Goal: Task Accomplishment & Management: Manage account settings

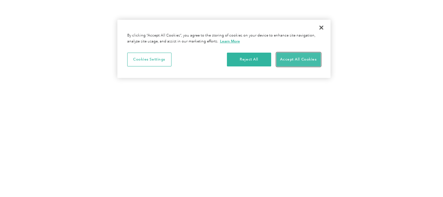
click at [293, 54] on button "Accept All Cookies" at bounding box center [299, 59] width 44 height 14
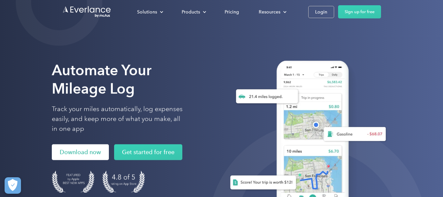
click at [82, 152] on link "Download now" at bounding box center [80, 152] width 57 height 16
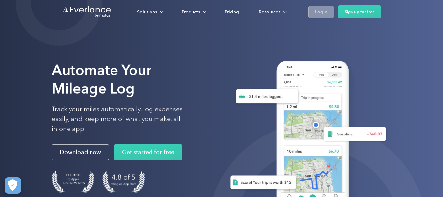
click at [327, 7] on link "Login" at bounding box center [321, 12] width 26 height 12
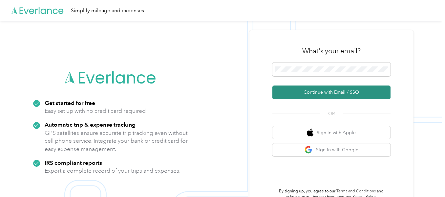
click at [308, 94] on button "Continue with Email / SSO" at bounding box center [331, 92] width 118 height 14
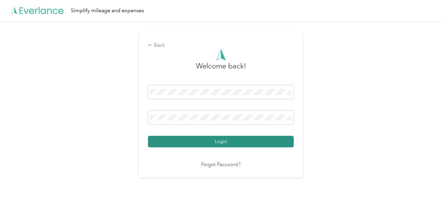
click at [248, 143] on button "Login" at bounding box center [221, 141] width 146 height 11
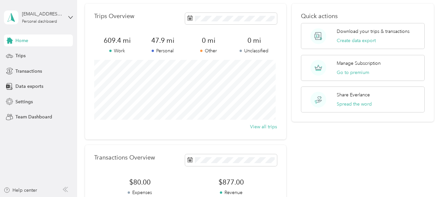
scroll to position [33, 0]
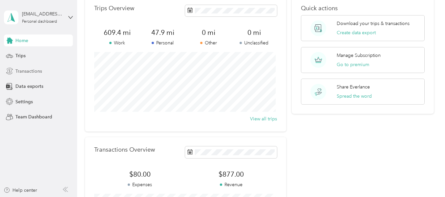
click at [37, 72] on span "Transactions" at bounding box center [28, 71] width 27 height 7
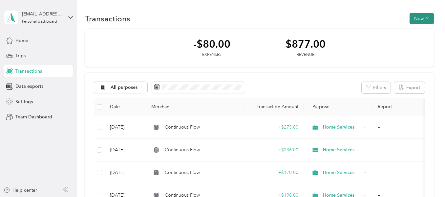
click at [411, 16] on button "New" at bounding box center [421, 18] width 24 height 11
click at [418, 43] on span "Revenue" at bounding box center [418, 42] width 18 height 7
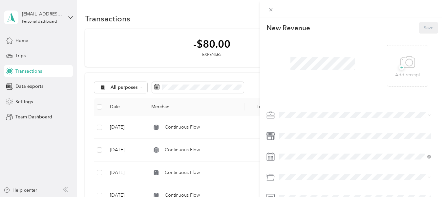
click at [159, 55] on div "This revenue cannot be edited because it is either under review, approved, or p…" at bounding box center [222, 98] width 445 height 197
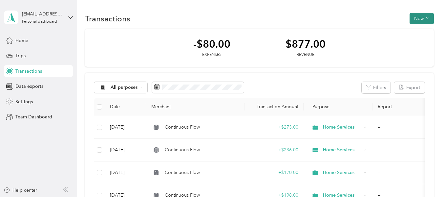
click at [423, 16] on button "New" at bounding box center [421, 18] width 24 height 11
click at [413, 42] on span "Revenue" at bounding box center [418, 42] width 18 height 7
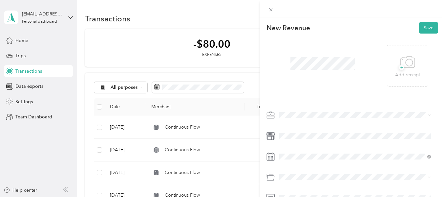
drag, startPoint x: 203, startPoint y: 124, endPoint x: 185, endPoint y: 131, distance: 18.8
click at [185, 131] on div "This revenue cannot be edited because it is either under review, approved, or p…" at bounding box center [222, 98] width 445 height 197
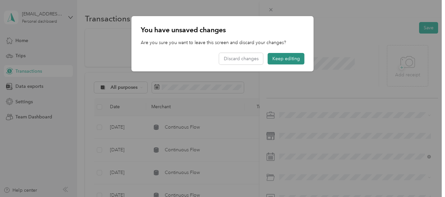
click at [291, 54] on button "Keep editing" at bounding box center [286, 58] width 37 height 11
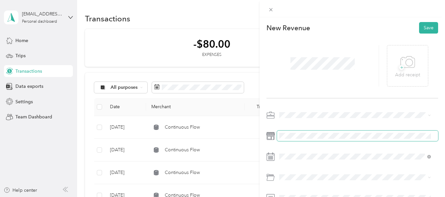
click at [263, 135] on div "New Revenue Save + Add receipt" at bounding box center [352, 133] width 185 height 232
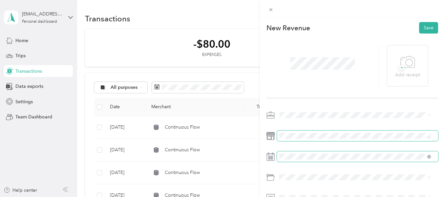
scroll to position [41, 0]
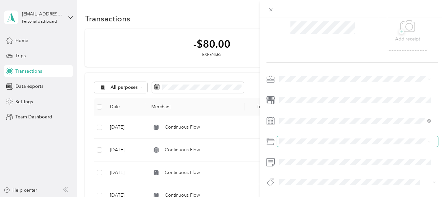
click at [359, 140] on span at bounding box center [357, 141] width 161 height 10
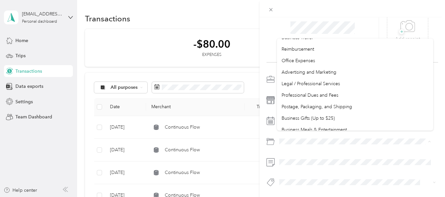
scroll to position [183, 0]
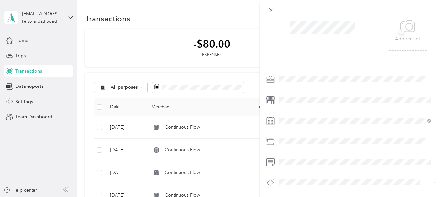
click at [264, 150] on div "New Revenue Save + Add receipt" at bounding box center [352, 98] width 185 height 232
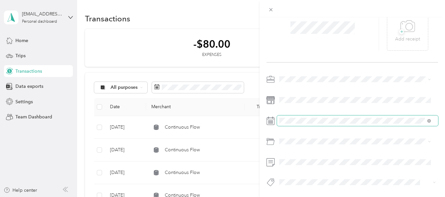
scroll to position [41, 0]
click at [388, 115] on span at bounding box center [357, 120] width 161 height 10
click at [429, 119] on icon at bounding box center [429, 121] width 4 height 4
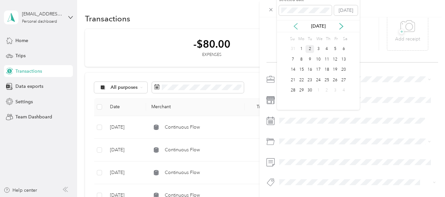
click at [294, 26] on icon at bounding box center [295, 26] width 3 height 6
click at [316, 89] on div "30" at bounding box center [318, 90] width 9 height 8
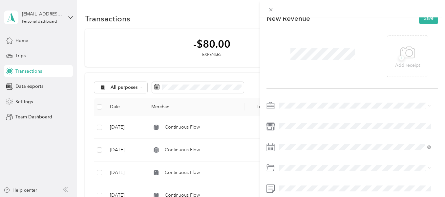
scroll to position [0, 0]
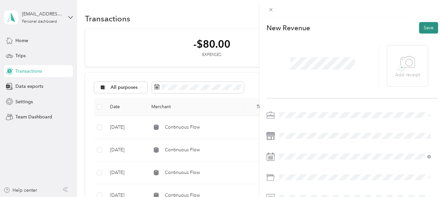
click at [428, 25] on button "Save" at bounding box center [428, 27] width 19 height 11
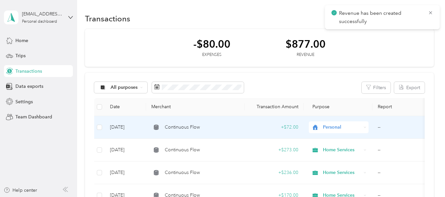
click at [364, 127] on icon at bounding box center [365, 127] width 3 height 3
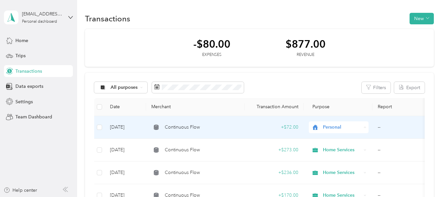
click at [347, 55] on span "Home Services" at bounding box center [344, 57] width 39 height 7
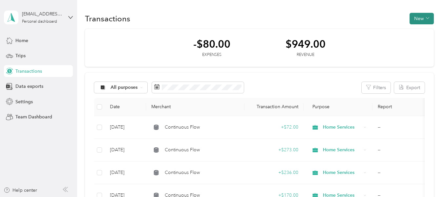
click at [419, 14] on button "New" at bounding box center [421, 18] width 24 height 11
click at [416, 41] on span "Revenue" at bounding box center [418, 42] width 18 height 7
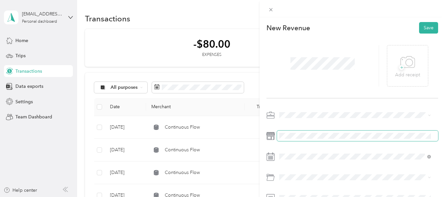
click at [318, 107] on div "New Revenue Save + Add receipt" at bounding box center [352, 133] width 185 height 232
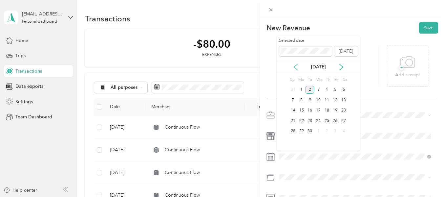
click at [297, 70] on icon at bounding box center [295, 67] width 3 height 6
click at [341, 69] on icon at bounding box center [341, 67] width 7 height 7
click at [318, 99] on div "6" at bounding box center [318, 100] width 9 height 8
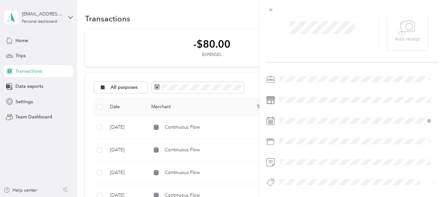
scroll to position [41, 0]
click at [311, 109] on li "Home Services" at bounding box center [355, 107] width 156 height 11
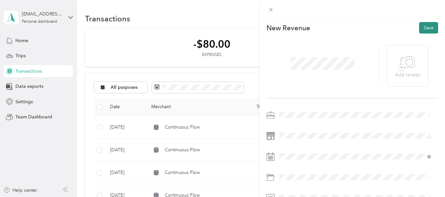
click at [428, 27] on button "Save" at bounding box center [428, 27] width 19 height 11
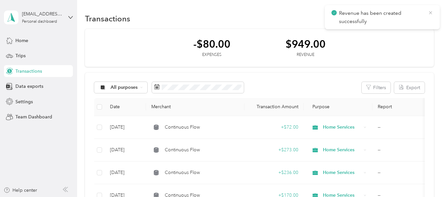
click at [431, 10] on icon at bounding box center [430, 13] width 5 height 6
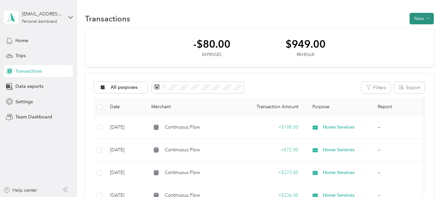
click at [427, 22] on button "New" at bounding box center [421, 18] width 24 height 11
click at [415, 43] on span "Revenue" at bounding box center [418, 42] width 18 height 7
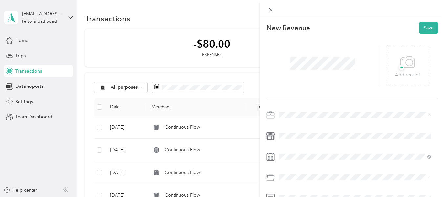
click at [297, 45] on span "Home Services" at bounding box center [297, 46] width 31 height 6
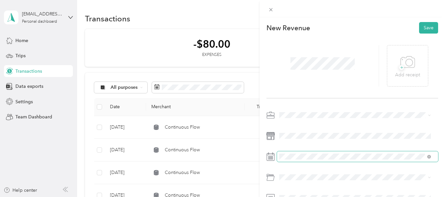
click at [368, 159] on span at bounding box center [357, 156] width 161 height 10
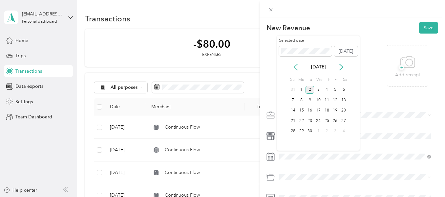
click at [298, 64] on icon at bounding box center [295, 67] width 7 height 7
click at [320, 98] on div "6" at bounding box center [318, 100] width 9 height 8
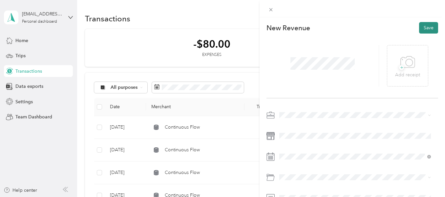
click at [422, 29] on button "Save" at bounding box center [428, 27] width 19 height 11
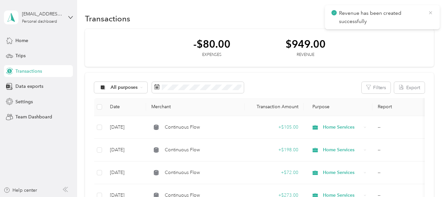
click at [429, 12] on icon at bounding box center [430, 12] width 3 height 3
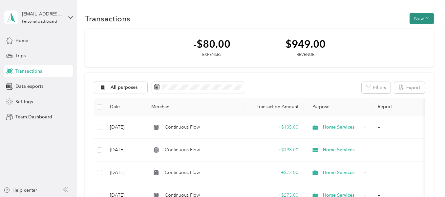
click at [416, 19] on button "New" at bounding box center [421, 18] width 24 height 11
click at [412, 43] on span "Revenue" at bounding box center [418, 42] width 18 height 7
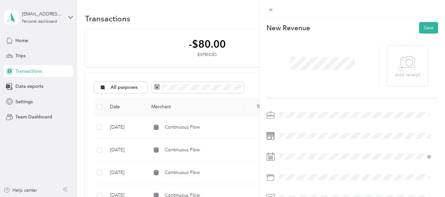
click at [295, 46] on li "Home Services" at bounding box center [355, 45] width 156 height 11
click at [291, 142] on div at bounding box center [352, 168] width 172 height 117
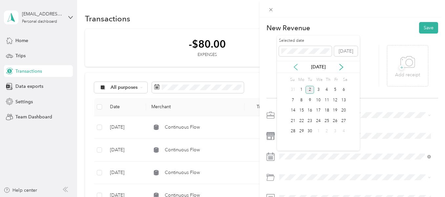
click at [295, 65] on icon at bounding box center [295, 67] width 7 height 7
click at [341, 67] on icon at bounding box center [341, 67] width 7 height 7
click at [297, 66] on icon at bounding box center [295, 67] width 7 height 7
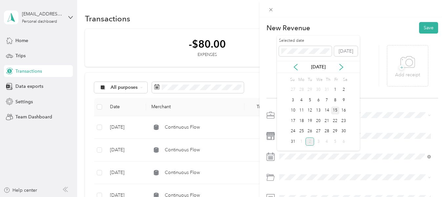
click at [335, 108] on div "15" at bounding box center [335, 110] width 9 height 8
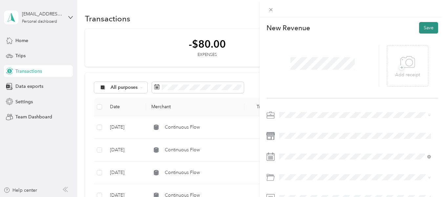
click at [429, 28] on button "Save" at bounding box center [428, 27] width 19 height 11
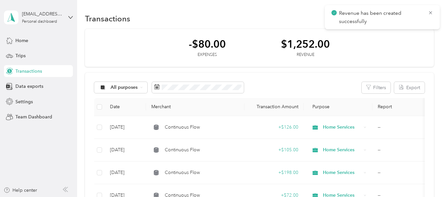
click at [433, 12] on div "Revenue has been created successfully" at bounding box center [382, 17] width 115 height 24
click at [430, 13] on icon at bounding box center [430, 12] width 3 height 3
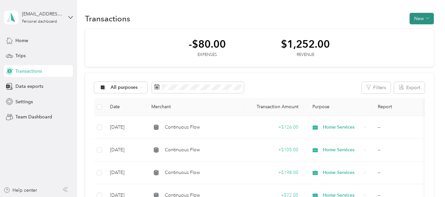
click at [421, 16] on button "New" at bounding box center [421, 18] width 24 height 11
click at [415, 39] on span "Revenue" at bounding box center [418, 42] width 18 height 7
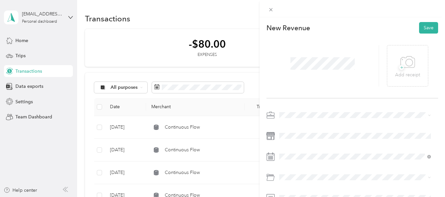
click at [292, 111] on span at bounding box center [357, 115] width 161 height 10
click at [298, 45] on div "Home Services" at bounding box center [355, 45] width 147 height 7
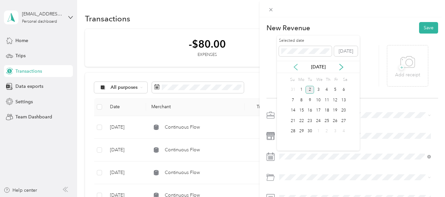
click at [296, 65] on icon at bounding box center [295, 67] width 7 height 7
click at [338, 109] on div "15" at bounding box center [335, 110] width 9 height 8
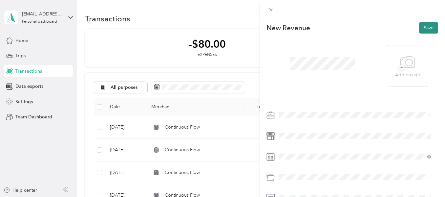
click at [420, 30] on button "Save" at bounding box center [428, 27] width 19 height 11
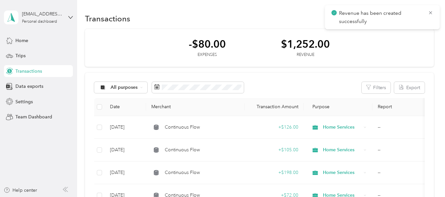
click at [420, 196] on div "This revenue cannot be edited because it is either under review, approved, or p…" at bounding box center [221, 197] width 442 height 0
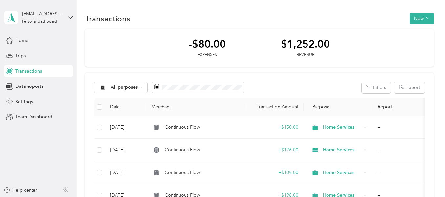
click at [420, 30] on div "-$80.00 Expenses $1,252.00 Revenue" at bounding box center [259, 48] width 348 height 38
click at [428, 19] on button "New" at bounding box center [421, 18] width 24 height 11
click at [417, 41] on span "Revenue" at bounding box center [418, 42] width 18 height 7
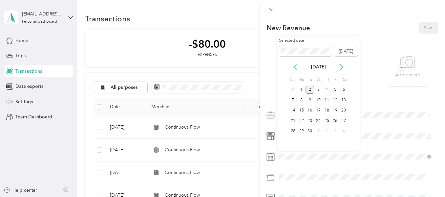
click at [295, 66] on icon at bounding box center [295, 67] width 3 height 6
click at [318, 128] on div "27" at bounding box center [318, 131] width 9 height 8
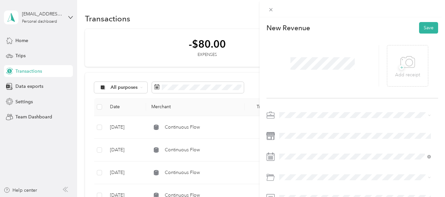
click at [305, 46] on li "Home Services" at bounding box center [355, 41] width 156 height 11
click at [292, 130] on div at bounding box center [352, 168] width 172 height 117
click at [424, 27] on button "Save" at bounding box center [428, 27] width 19 height 11
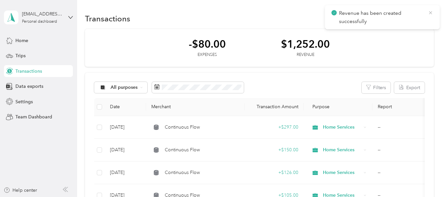
click at [429, 13] on icon at bounding box center [430, 13] width 5 height 6
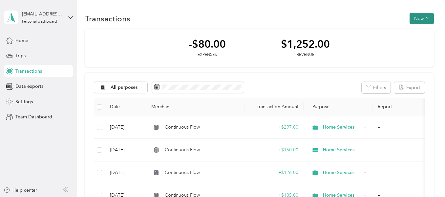
click at [417, 15] on button "New" at bounding box center [421, 18] width 24 height 11
click at [417, 44] on span "Revenue" at bounding box center [418, 42] width 18 height 7
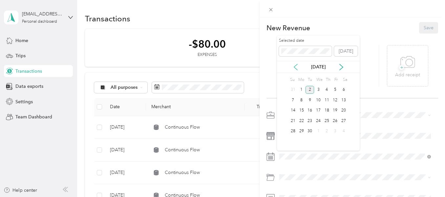
click at [294, 68] on icon at bounding box center [295, 67] width 7 height 7
click at [318, 131] on div "27" at bounding box center [318, 131] width 9 height 8
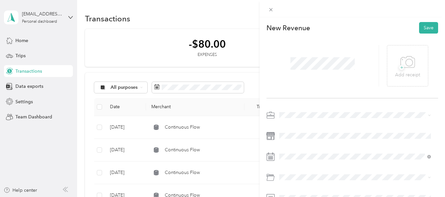
click at [306, 57] on span at bounding box center [322, 63] width 69 height 17
click at [425, 29] on button "Save" at bounding box center [428, 27] width 19 height 11
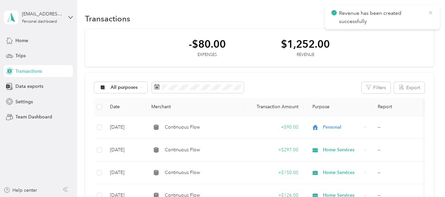
click at [431, 11] on icon at bounding box center [430, 13] width 5 height 6
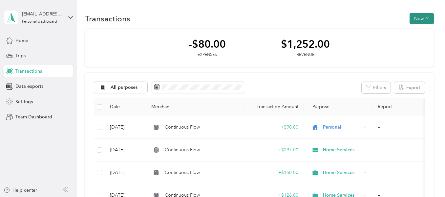
click at [419, 16] on button "New" at bounding box center [421, 18] width 24 height 11
click at [413, 40] on span "Revenue" at bounding box center [418, 42] width 18 height 7
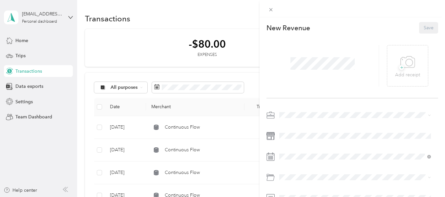
click at [295, 47] on li "Home Services" at bounding box center [355, 41] width 156 height 11
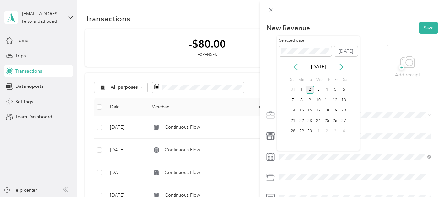
click at [296, 65] on icon at bounding box center [295, 67] width 3 height 6
click at [292, 141] on div "31" at bounding box center [293, 141] width 9 height 8
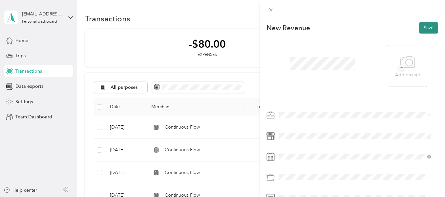
click at [426, 25] on button "Save" at bounding box center [428, 27] width 19 height 11
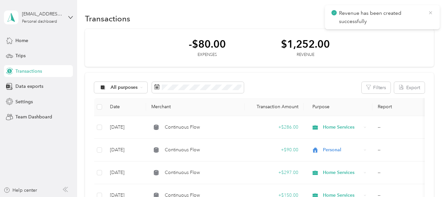
click at [431, 13] on icon at bounding box center [430, 13] width 5 height 6
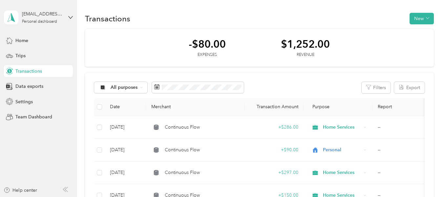
drag, startPoint x: 16, startPoint y: 18, endPoint x: 16, endPoint y: 30, distance: 11.5
click at [16, 30] on div "[EMAIL_ADDRESS][DOMAIN_NAME] Personal dashboard Home Trips Transactions Data ex…" at bounding box center [38, 61] width 69 height 123
drag, startPoint x: 11, startPoint y: 19, endPoint x: 68, endPoint y: 31, distance: 57.3
click at [68, 31] on div "[EMAIL_ADDRESS][DOMAIN_NAME] Personal dashboard Home Trips Transactions Data ex…" at bounding box center [38, 61] width 69 height 123
drag, startPoint x: 42, startPoint y: 83, endPoint x: 59, endPoint y: 45, distance: 41.2
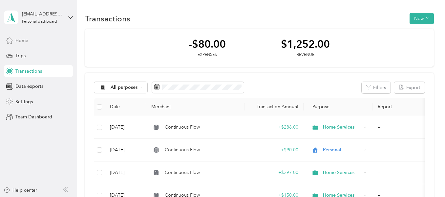
click at [59, 45] on div "Home Trips Transactions Data exports Settings Team Dashboard" at bounding box center [38, 78] width 69 height 88
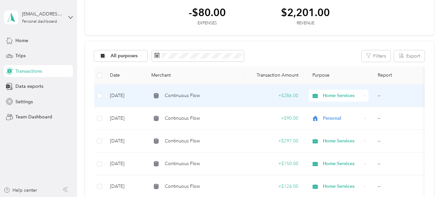
scroll to position [32, 0]
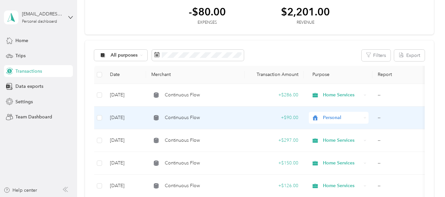
click at [336, 119] on span "Personal" at bounding box center [342, 117] width 38 height 7
click at [349, 44] on span "Home Services" at bounding box center [344, 47] width 39 height 7
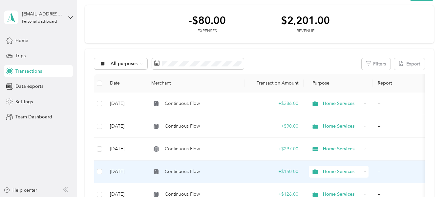
scroll to position [0, 0]
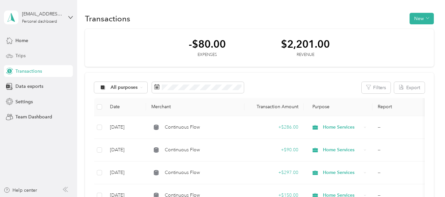
drag, startPoint x: 22, startPoint y: 40, endPoint x: 8, endPoint y: 56, distance: 21.4
click at [8, 56] on div "Home Trips Transactions Data exports Settings Team Dashboard" at bounding box center [38, 78] width 69 height 88
drag, startPoint x: 57, startPoint y: 3, endPoint x: 74, endPoint y: 104, distance: 102.1
click at [74, 104] on aside "mdmorgan4210@gmail.com Personal dashboard Home Trips Transactions Data exports …" at bounding box center [38, 98] width 77 height 197
